Goal: Transaction & Acquisition: Obtain resource

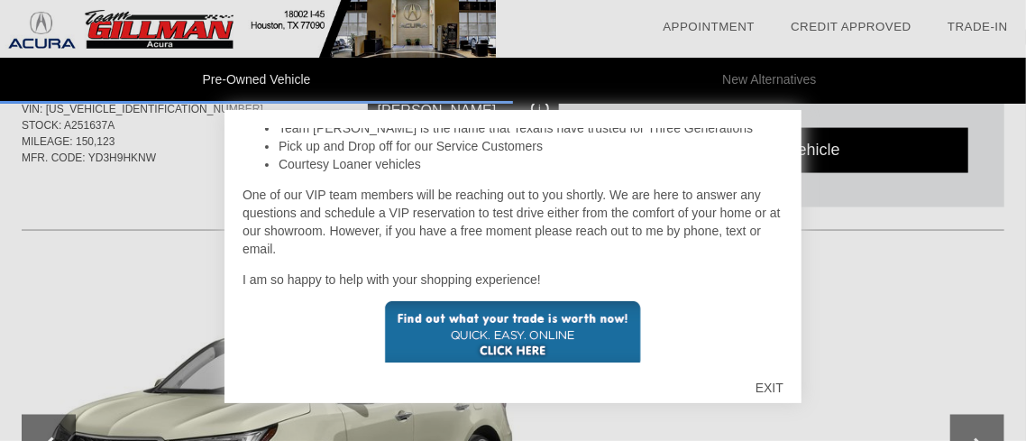
scroll to position [1181, 0]
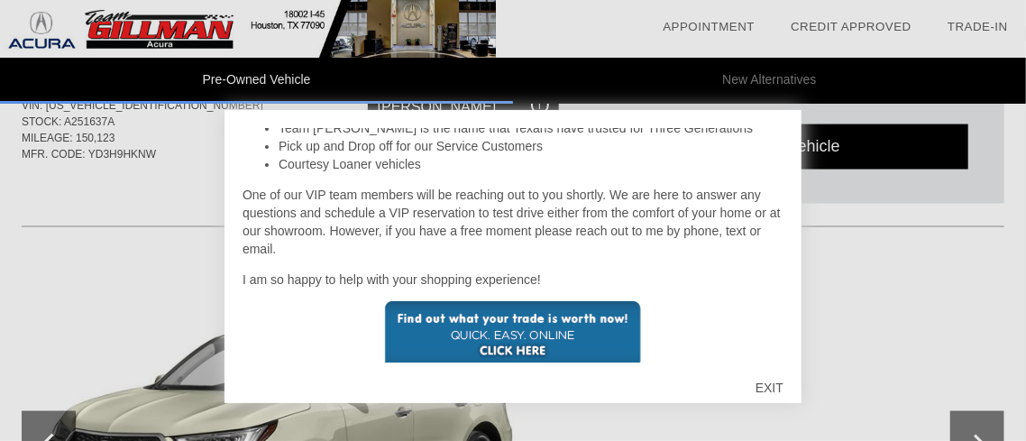
click at [782, 383] on div "EXIT" at bounding box center [769, 388] width 64 height 54
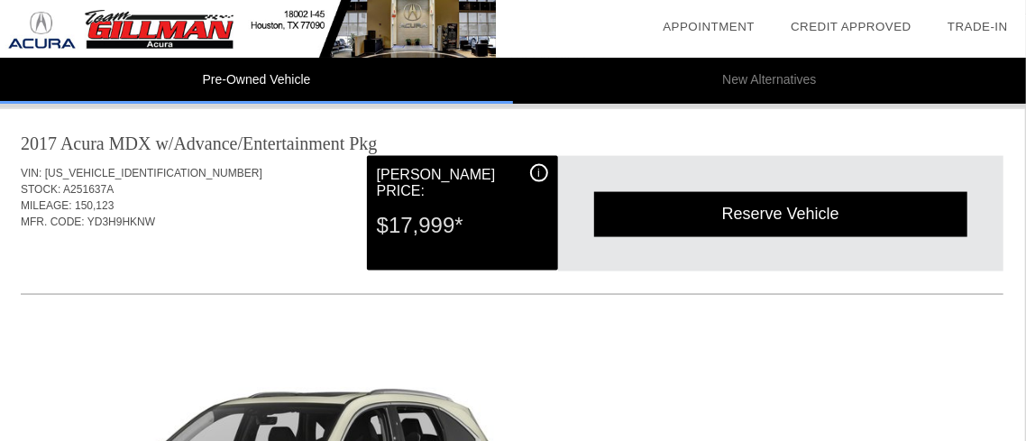
scroll to position [1110, 0]
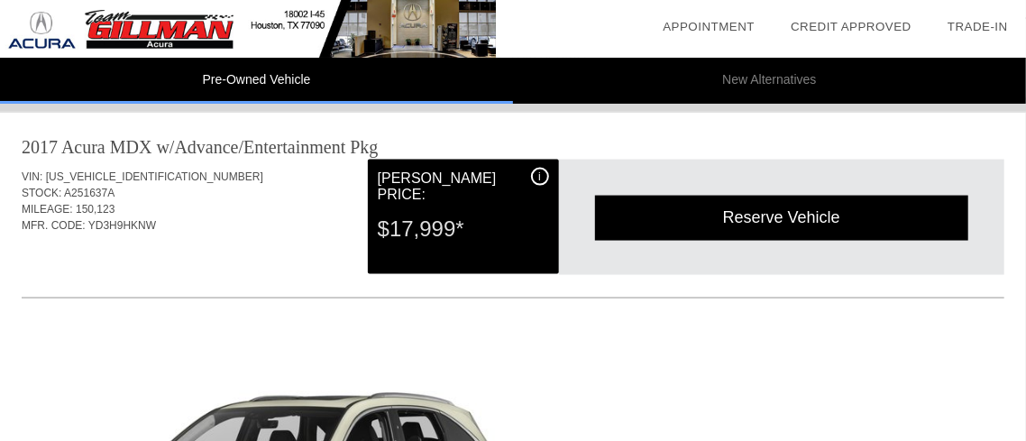
click at [931, 221] on div "Reserve Vehicle" at bounding box center [781, 218] width 373 height 44
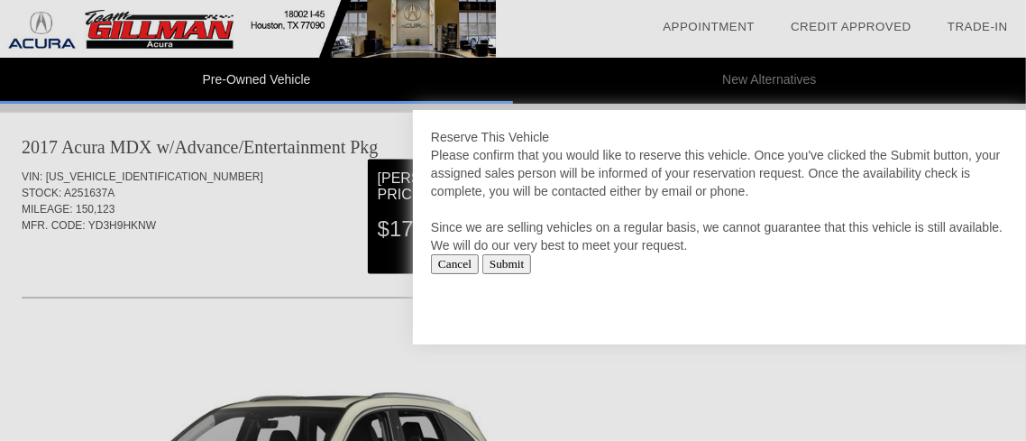
click at [532, 270] on input "Submit" at bounding box center [507, 264] width 50 height 20
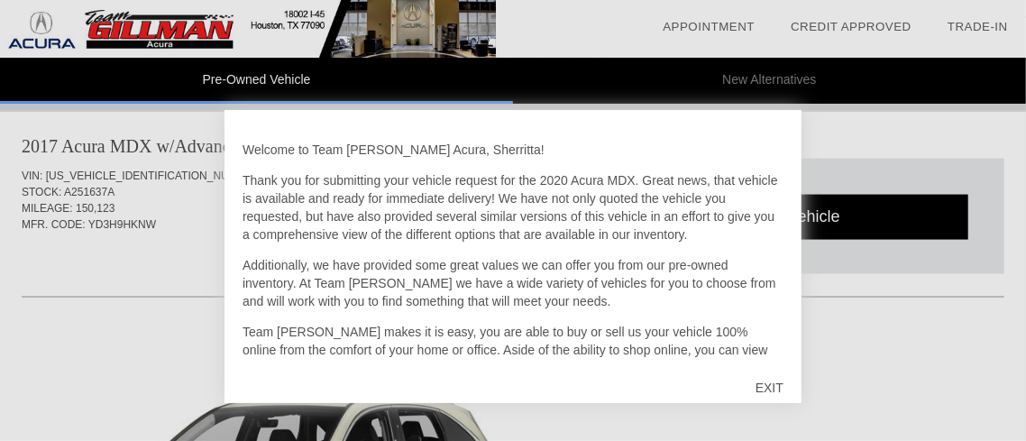
scroll to position [1111, 0]
click at [770, 388] on div "EXIT" at bounding box center [769, 388] width 64 height 54
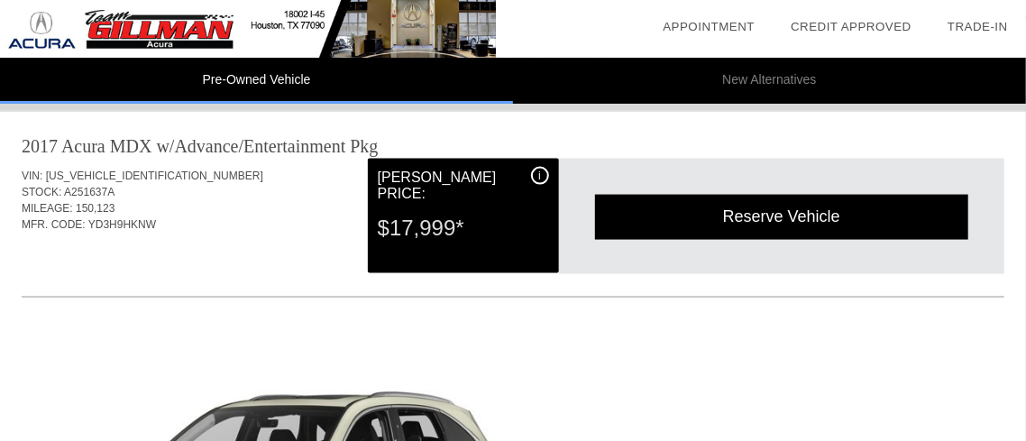
click at [539, 177] on div "i" at bounding box center [540, 176] width 18 height 18
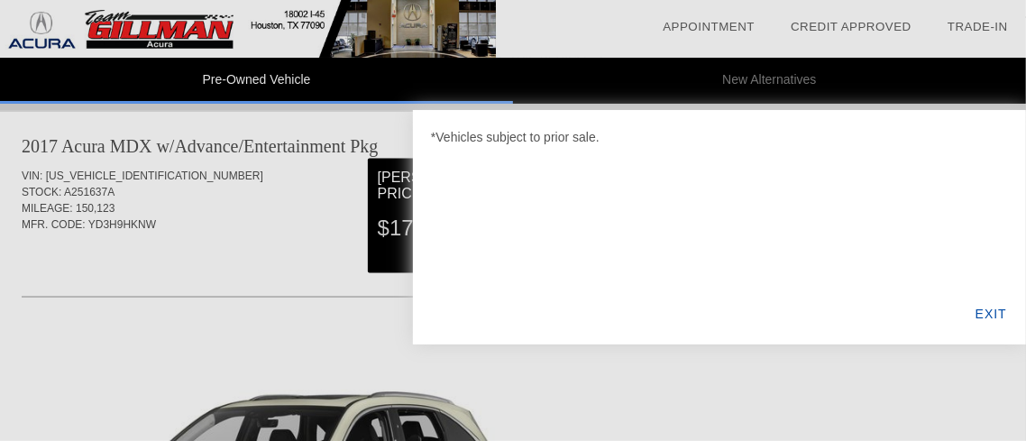
click at [993, 316] on div "EXIT" at bounding box center [991, 313] width 69 height 61
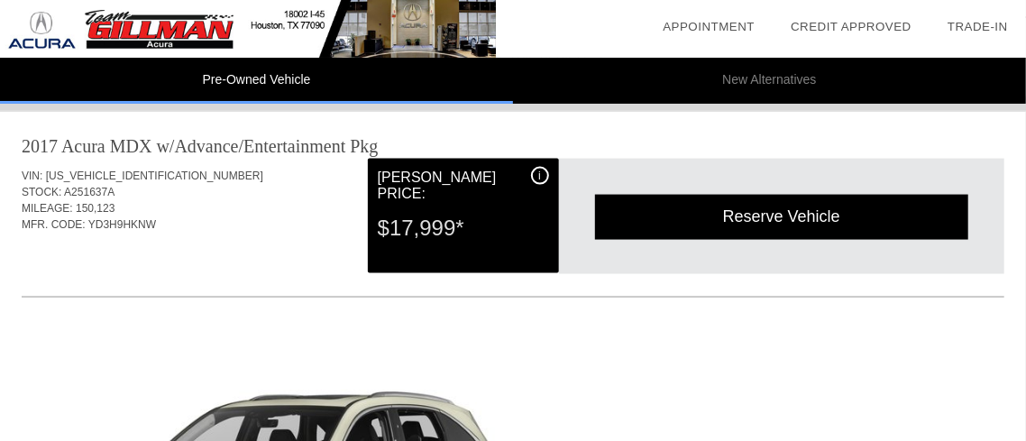
click at [759, 219] on div "Reserve Vehicle" at bounding box center [781, 217] width 373 height 44
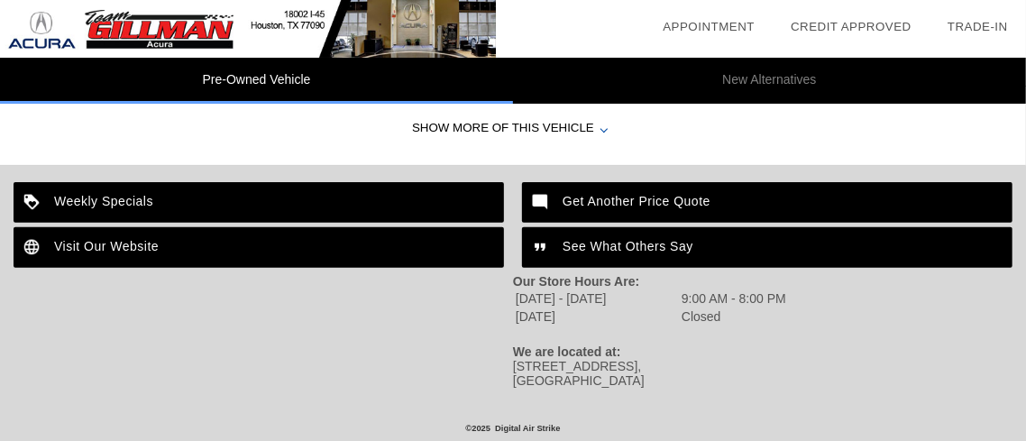
scroll to position [3254, 0]
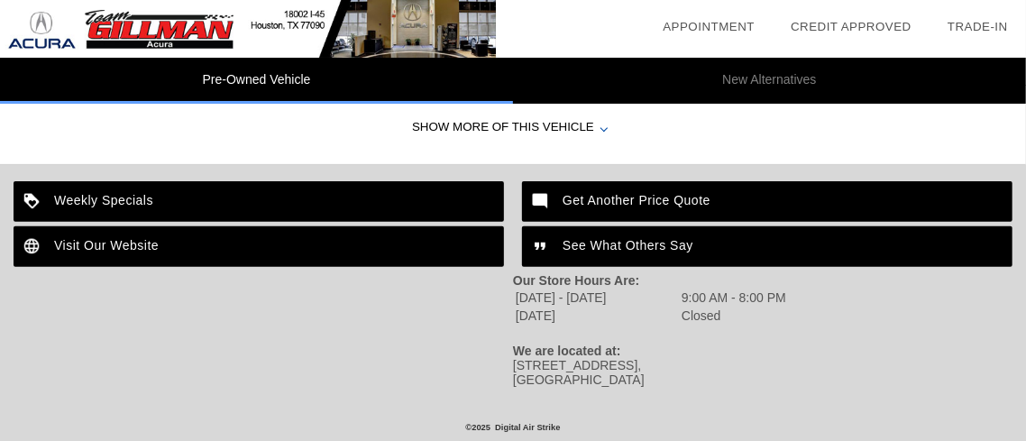
click at [870, 26] on link "Credit Approved" at bounding box center [851, 27] width 121 height 14
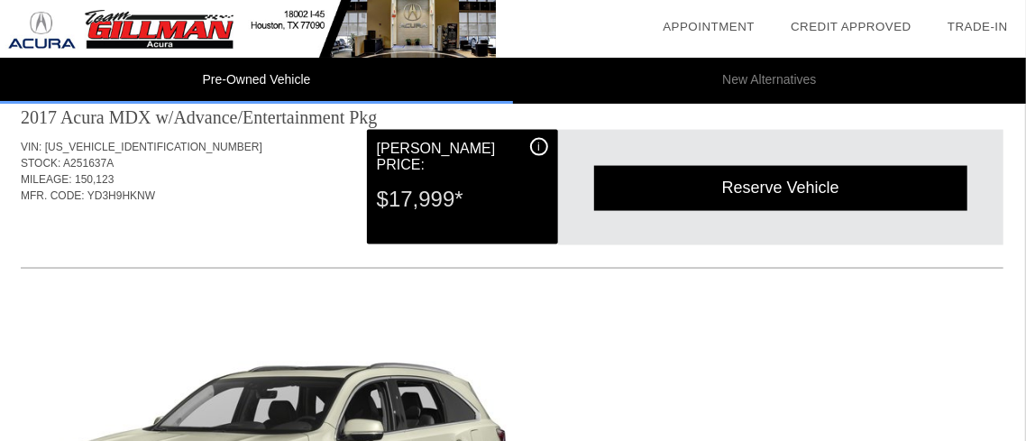
scroll to position [1136, 1]
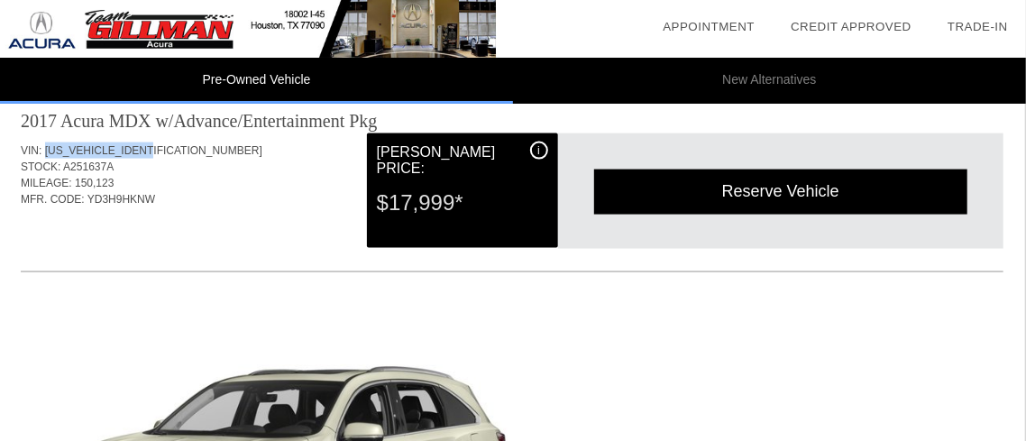
drag, startPoint x: 154, startPoint y: 150, endPoint x: 43, endPoint y: 147, distance: 110.9
click at [43, 147] on div "VIN: [US_VEHICLE_IDENTIFICATION_NUMBER]" at bounding box center [512, 150] width 983 height 16
copy span "[US_VEHICLE_IDENTIFICATION_NUMBER]"
